Goal: Task Accomplishment & Management: Use online tool/utility

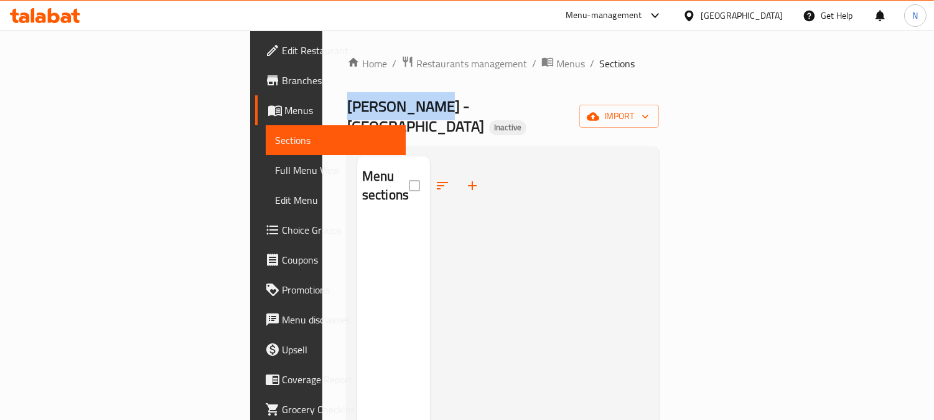
click at [322, 117] on div "Home / Restaurants management / Menus / Sections Midan Alsham - ميدان الشام Ina…" at bounding box center [503, 321] width 362 height 580
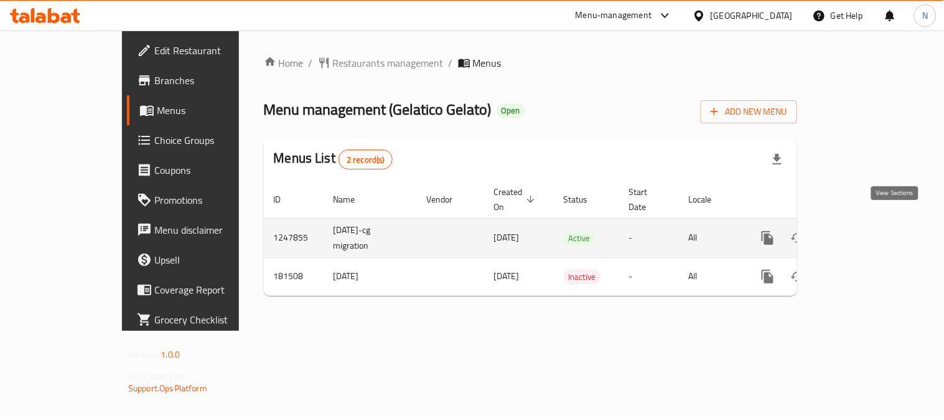
click at [865, 230] on icon "enhanced table" at bounding box center [857, 237] width 15 height 15
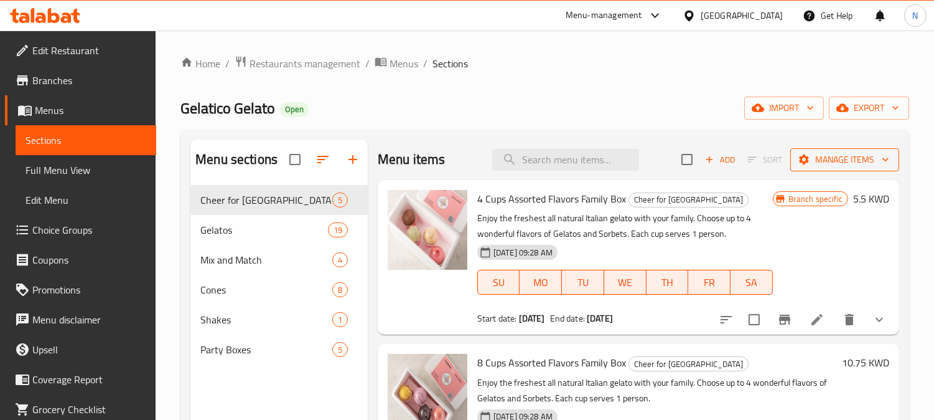
click at [851, 159] on span "Manage items" at bounding box center [845, 160] width 89 height 16
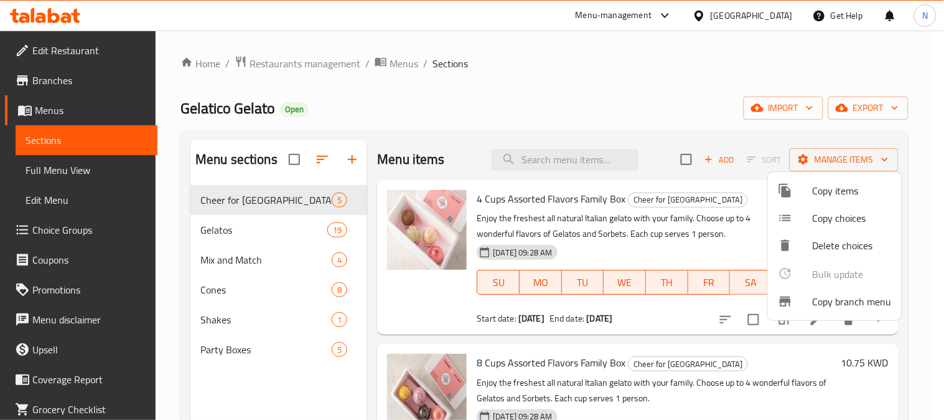
click at [830, 302] on span "Copy branch menu" at bounding box center [852, 301] width 79 height 15
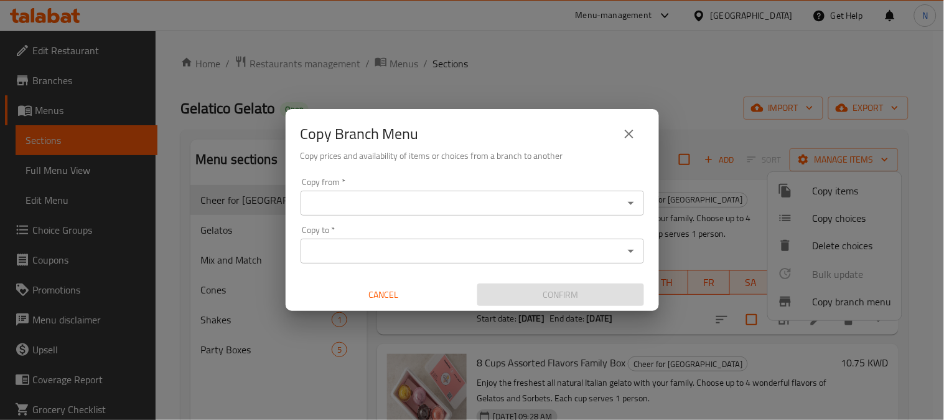
click at [426, 210] on div "Copy from *" at bounding box center [473, 203] width 344 height 25
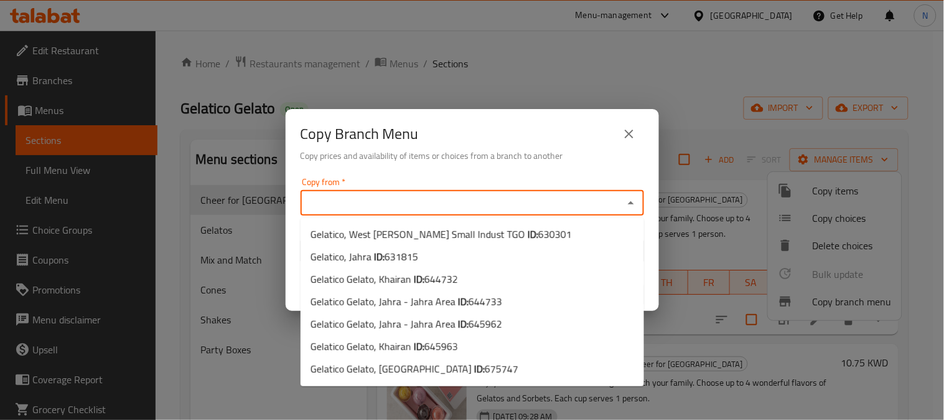
click at [421, 200] on input "Copy from   *" at bounding box center [462, 202] width 316 height 17
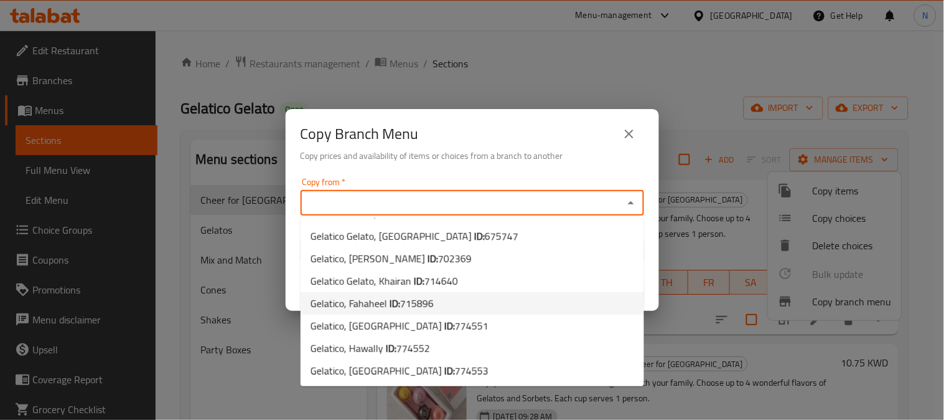
click at [383, 303] on span "Gelatico, Fahaheel ID: 715896" at bounding box center [372, 303] width 123 height 15
type input "Gelatico, Fahaheel"
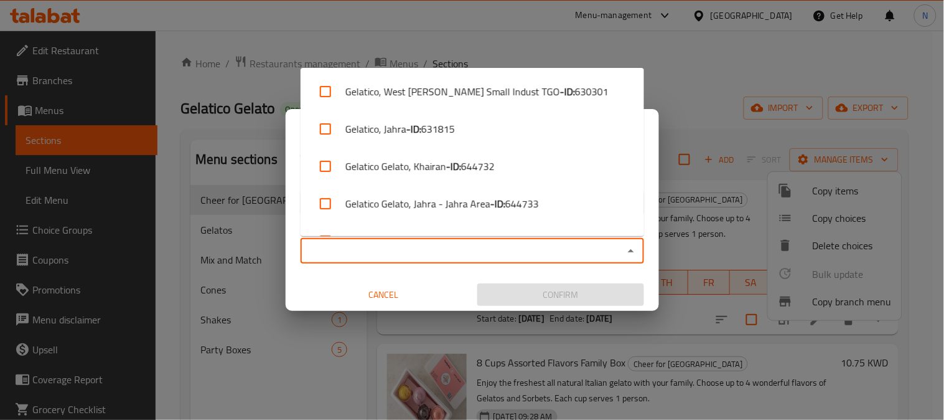
click at [418, 258] on input "Copy to   *" at bounding box center [462, 250] width 316 height 17
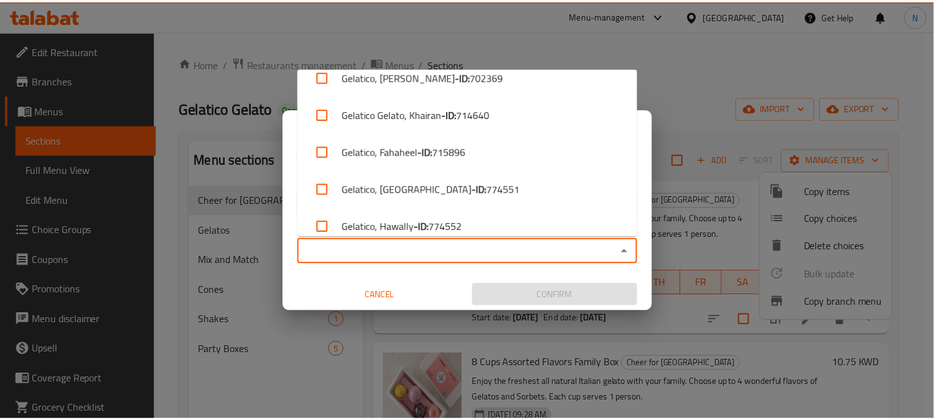
scroll to position [327, 0]
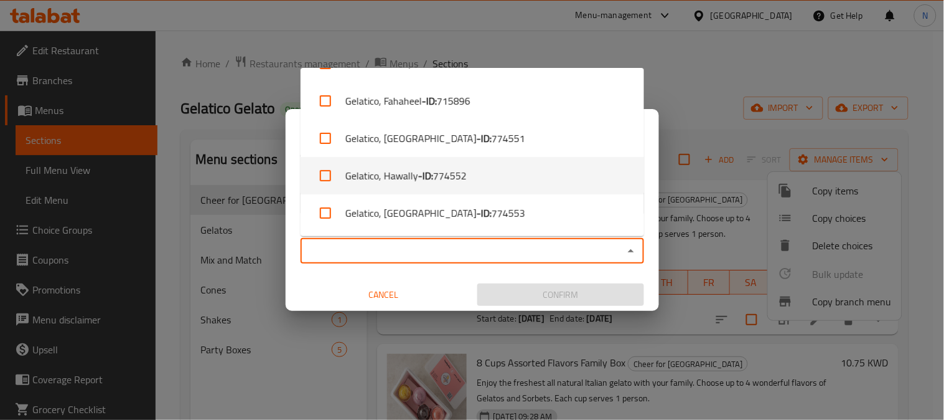
click at [440, 172] on span "774552" at bounding box center [450, 175] width 34 height 15
checkbox input "true"
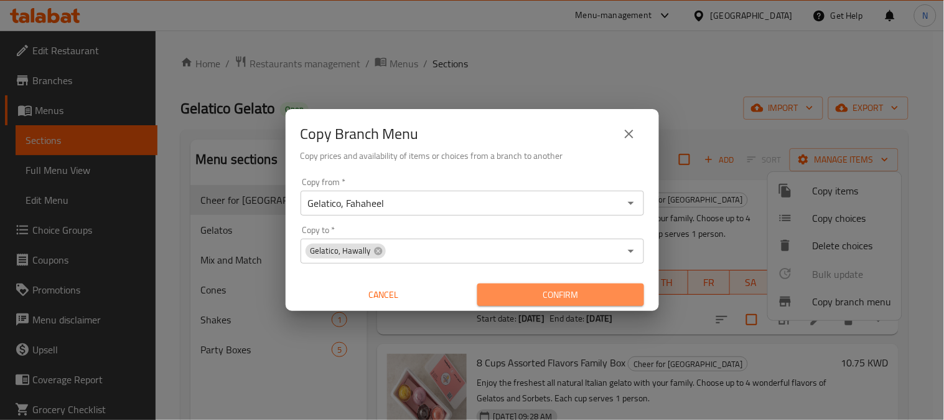
click at [575, 295] on span "Confirm" at bounding box center [560, 295] width 147 height 16
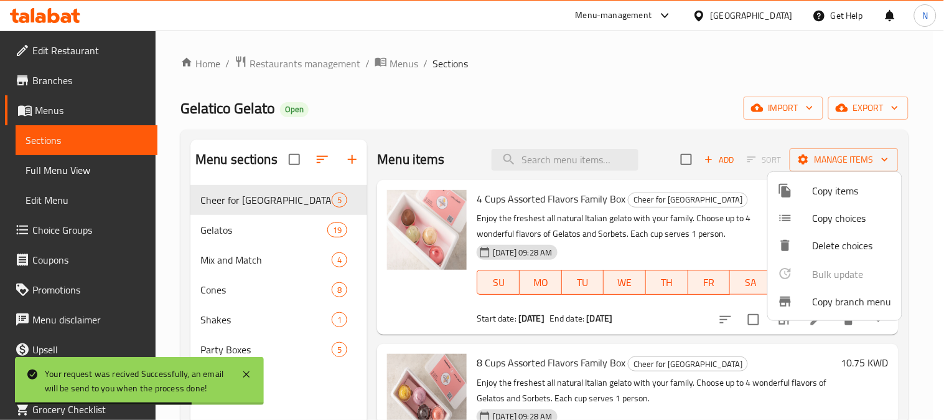
click at [76, 78] on div at bounding box center [472, 210] width 944 height 420
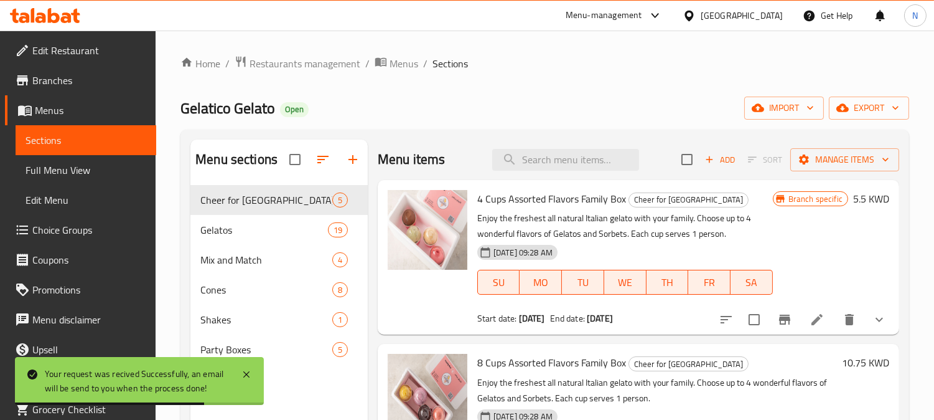
click at [76, 78] on span "Branches" at bounding box center [89, 80] width 114 height 15
